Goal: Entertainment & Leisure: Consume media (video, audio)

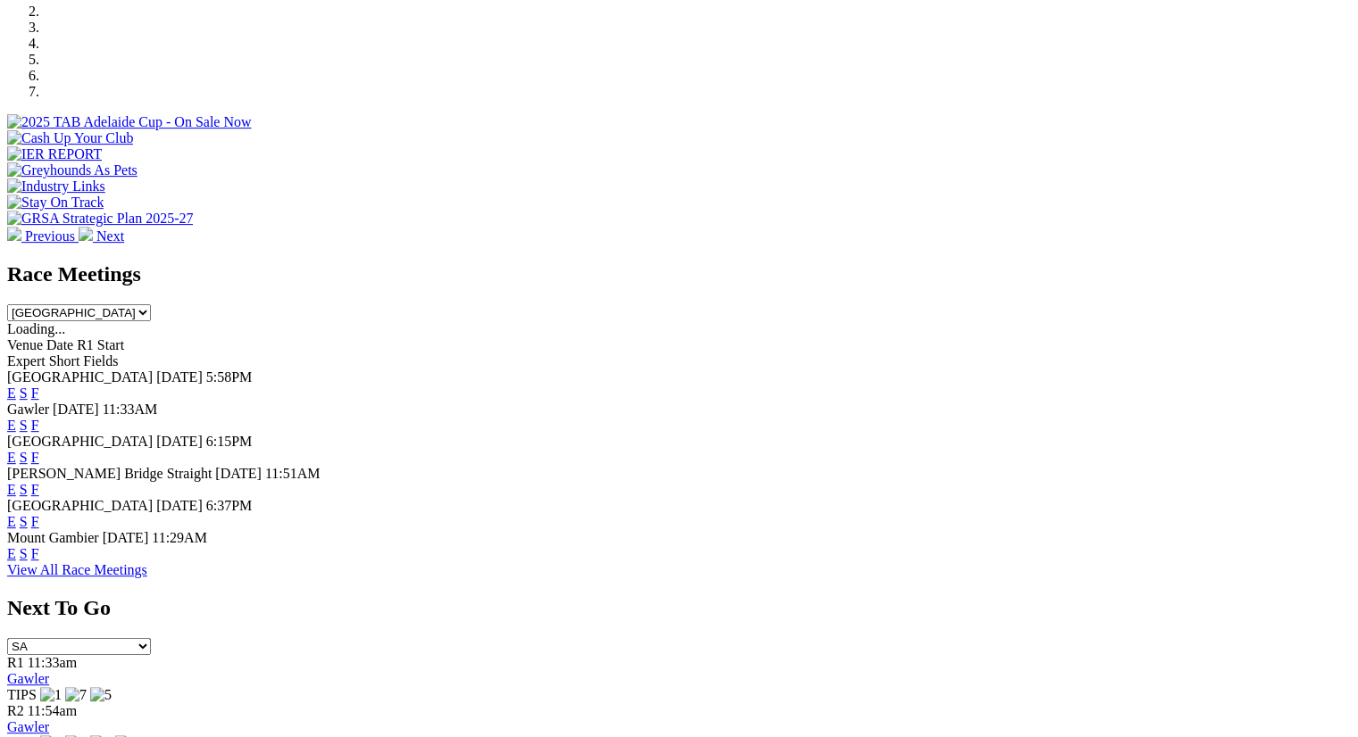
scroll to position [588, 0]
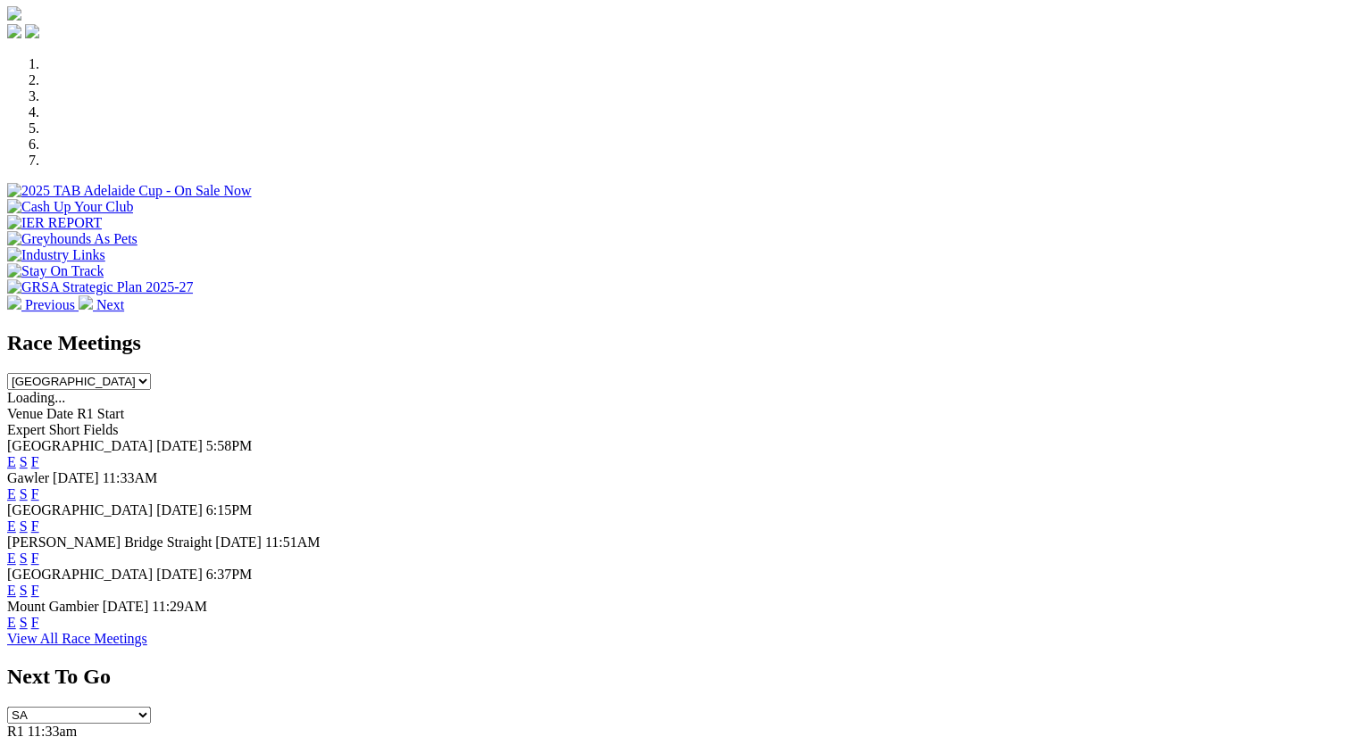
click at [39, 583] on link "F" at bounding box center [35, 590] width 8 height 15
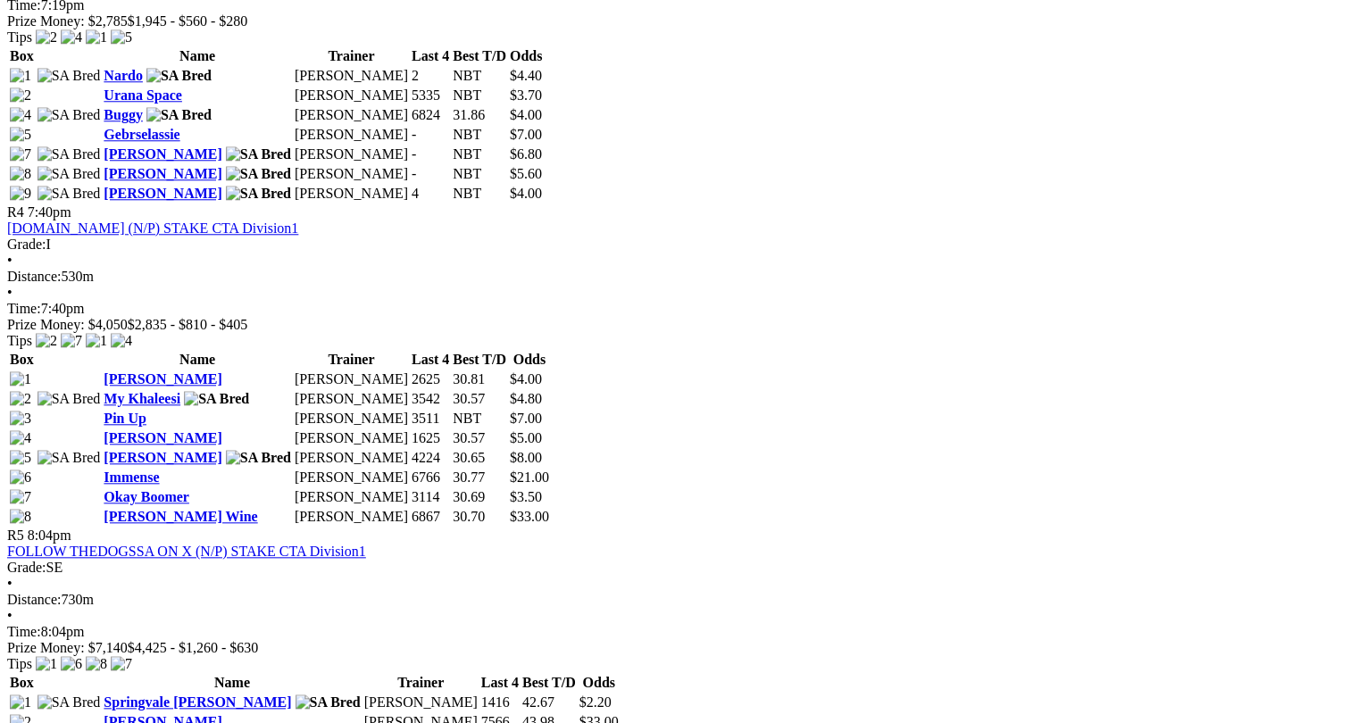
scroll to position [1700, 0]
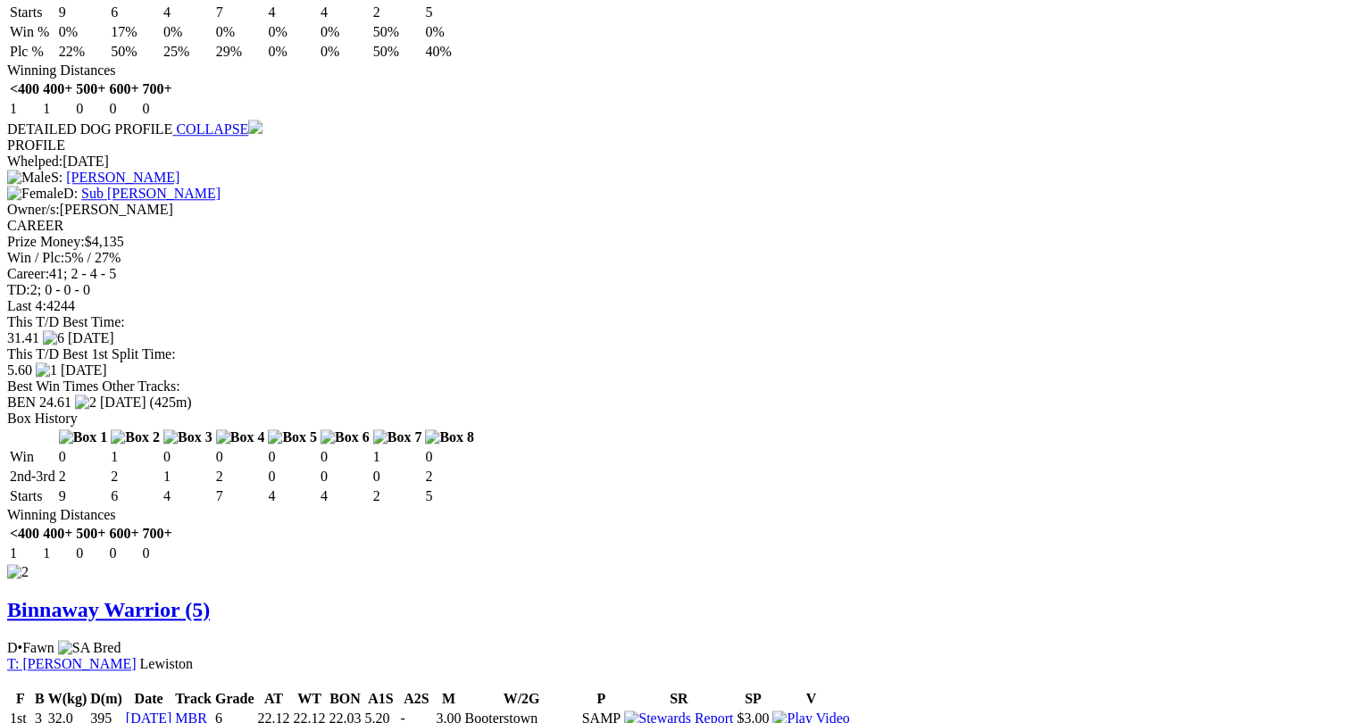
scroll to position [1710, 0]
